Goal: Transaction & Acquisition: Book appointment/travel/reservation

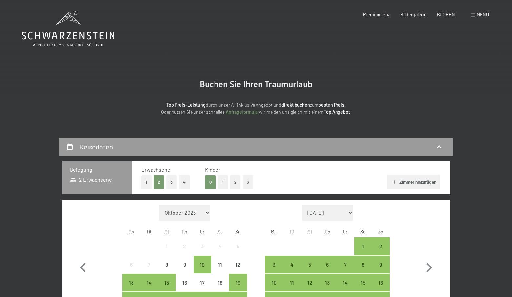
click at [148, 182] on button "1" at bounding box center [146, 182] width 10 height 13
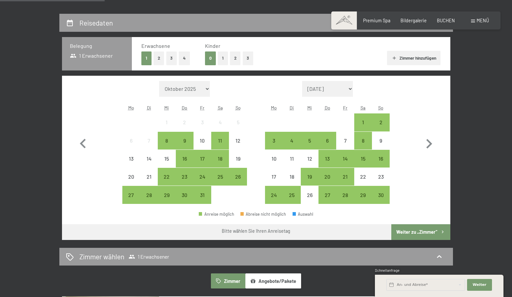
scroll to position [131, 0]
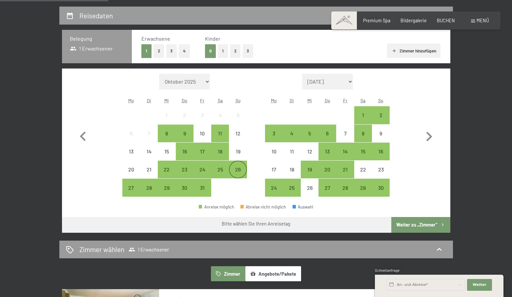
click at [243, 167] on div "26" at bounding box center [238, 175] width 16 height 16
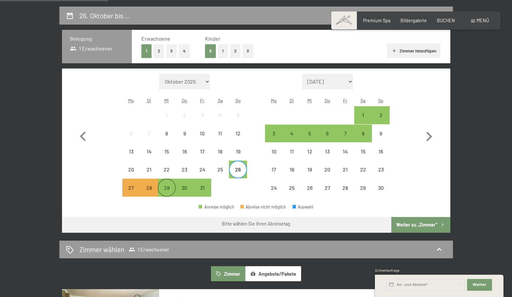
click at [168, 185] on div "29" at bounding box center [167, 193] width 16 height 16
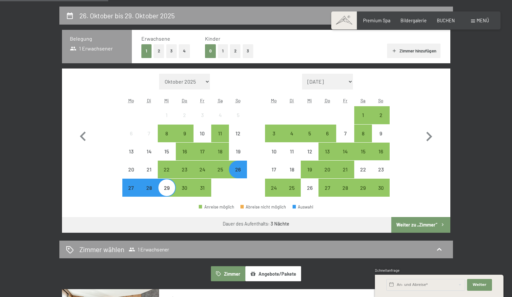
click at [420, 223] on button "Weiter zu „Zimmer“" at bounding box center [421, 225] width 59 height 16
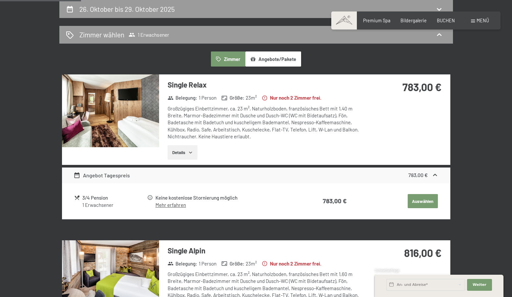
scroll to position [171, 0]
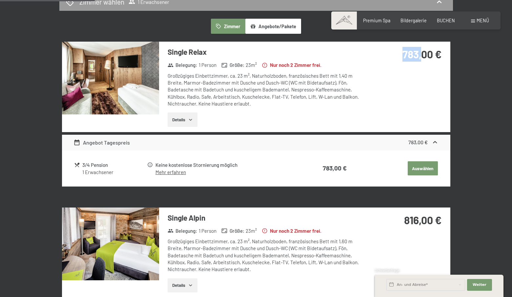
drag, startPoint x: 404, startPoint y: 57, endPoint x: 420, endPoint y: 57, distance: 16.1
click at [420, 57] on strong "783,00 €" at bounding box center [422, 54] width 39 height 12
drag, startPoint x: 407, startPoint y: 219, endPoint x: 413, endPoint y: 219, distance: 6.6
click at [413, 219] on strong "816,00 €" at bounding box center [422, 220] width 37 height 12
click at [441, 228] on div "816,00 €" at bounding box center [406, 228] width 87 height 41
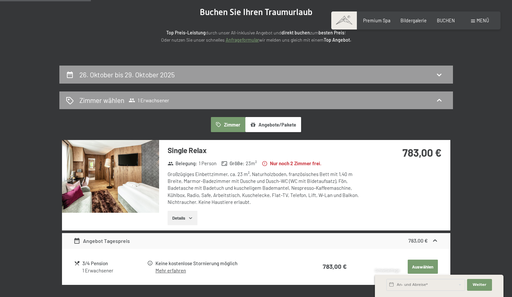
scroll to position [0, 0]
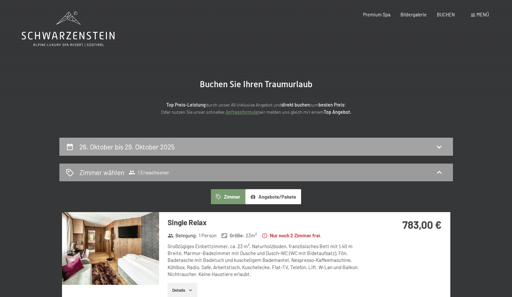
click at [433, 146] on div "26. Oktober bis 29. Oktober 2025" at bounding box center [256, 147] width 381 height 10
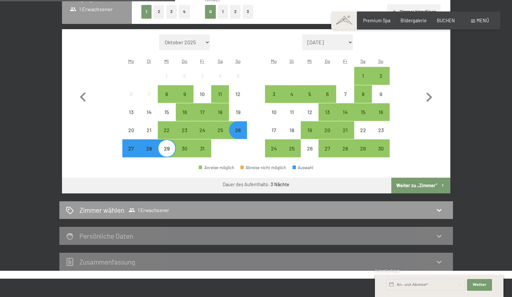
scroll to position [147, 0]
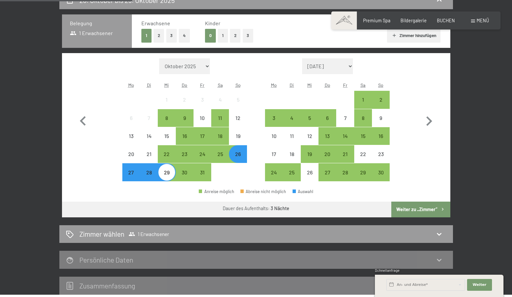
click at [428, 210] on button "Weiter zu „Zimmer“" at bounding box center [421, 210] width 59 height 16
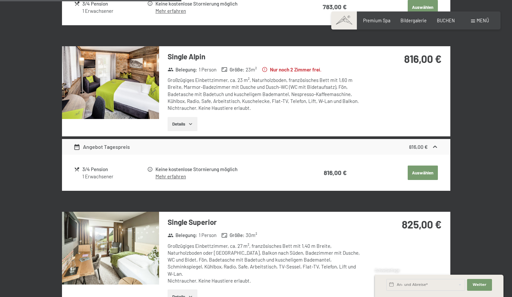
scroll to position [320, 0]
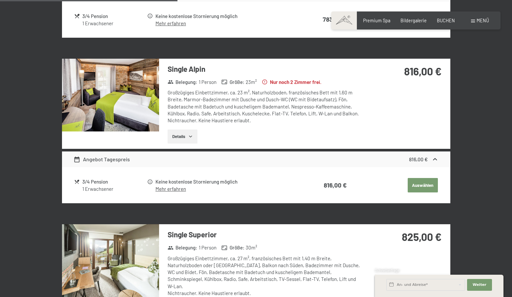
click at [473, 129] on div "[DATE] bis [DATE] Zimmer wählen 1 Erwachsener Zimmer Angebote/Pakete Single Rel…" at bounding box center [255, 150] width 437 height 665
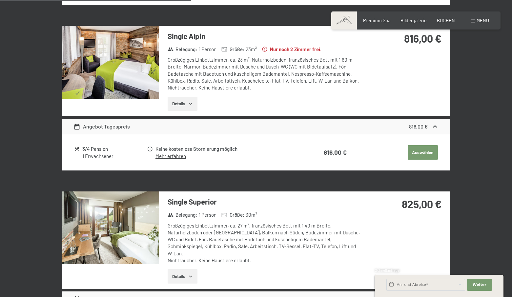
scroll to position [287, 0]
